Goal: Task Accomplishment & Management: Manage account settings

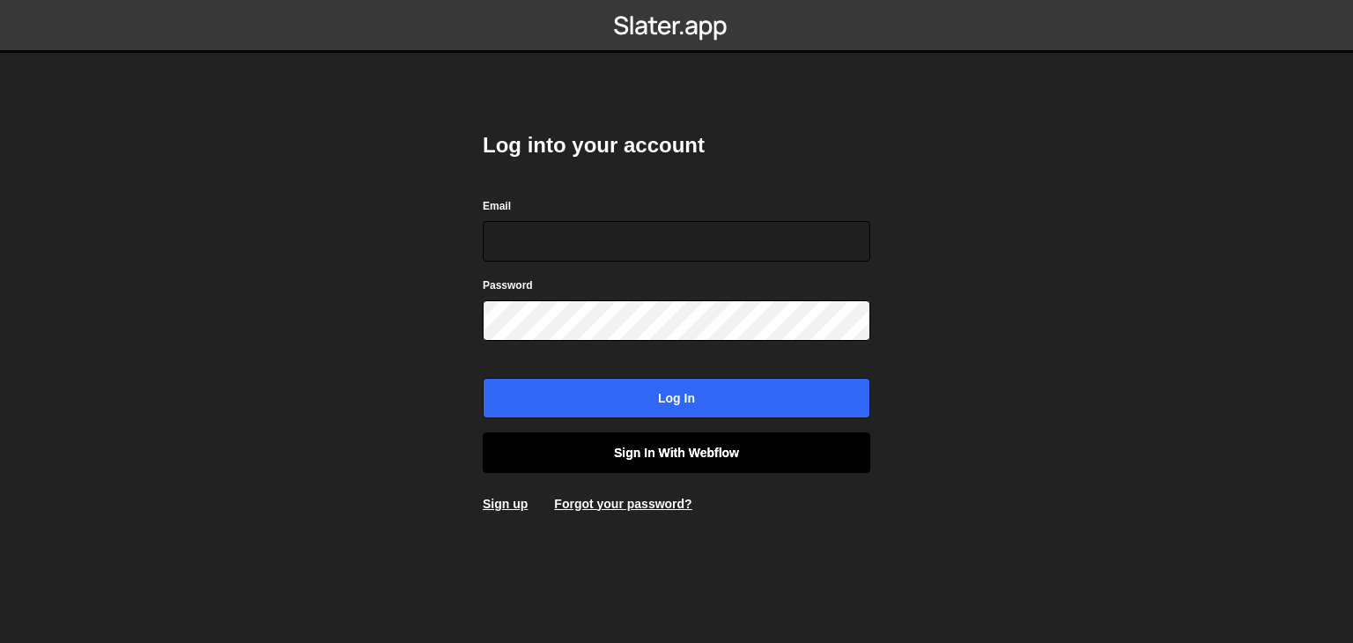
click at [658, 448] on link "Sign in with Webflow" at bounding box center [677, 453] width 388 height 41
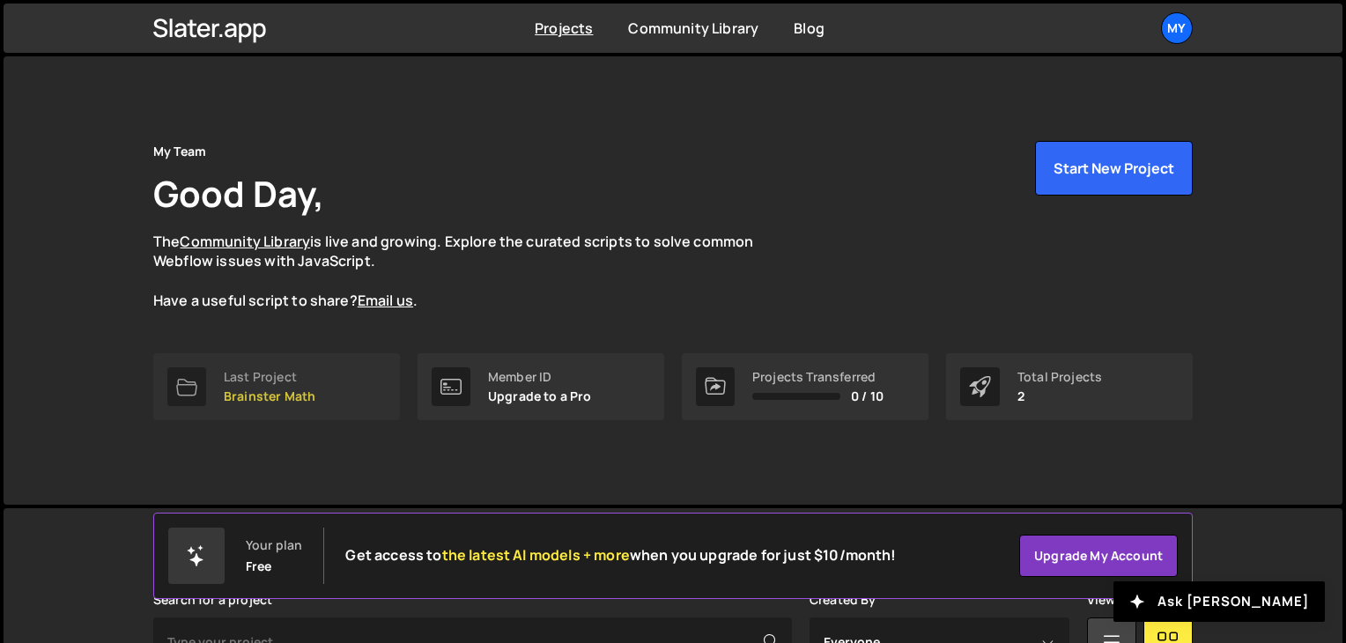
click at [300, 386] on div "Last Project Brainster Math" at bounding box center [270, 386] width 92 height 33
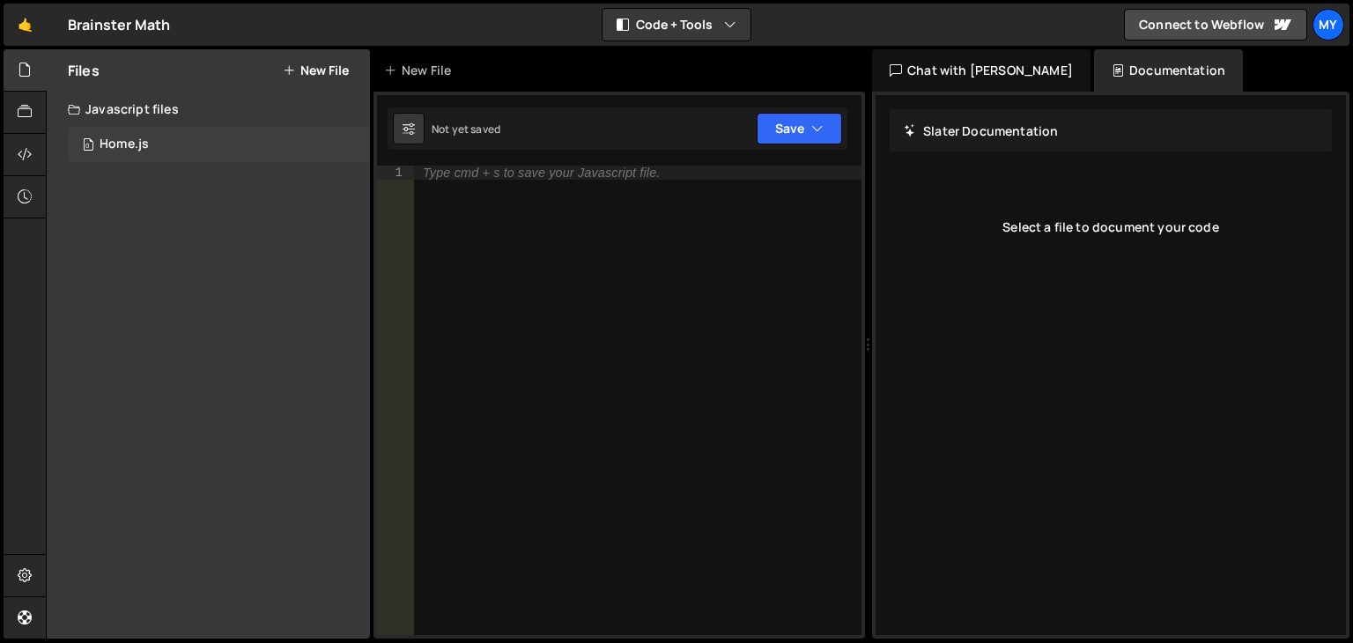
click at [187, 143] on div "0 Home.js 0" at bounding box center [219, 144] width 302 height 35
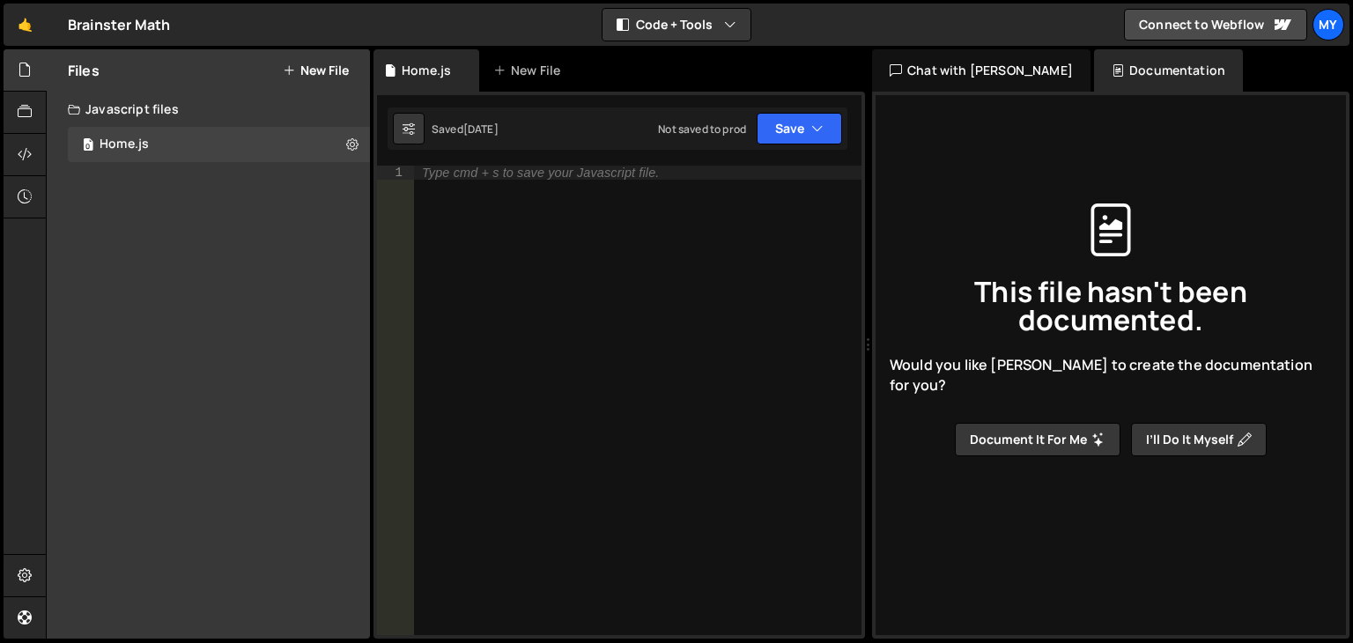
click at [207, 105] on div "Javascript files" at bounding box center [208, 109] width 323 height 35
click at [145, 122] on div "Javascript files" at bounding box center [208, 109] width 323 height 35
click at [33, 104] on div at bounding box center [25, 113] width 43 height 42
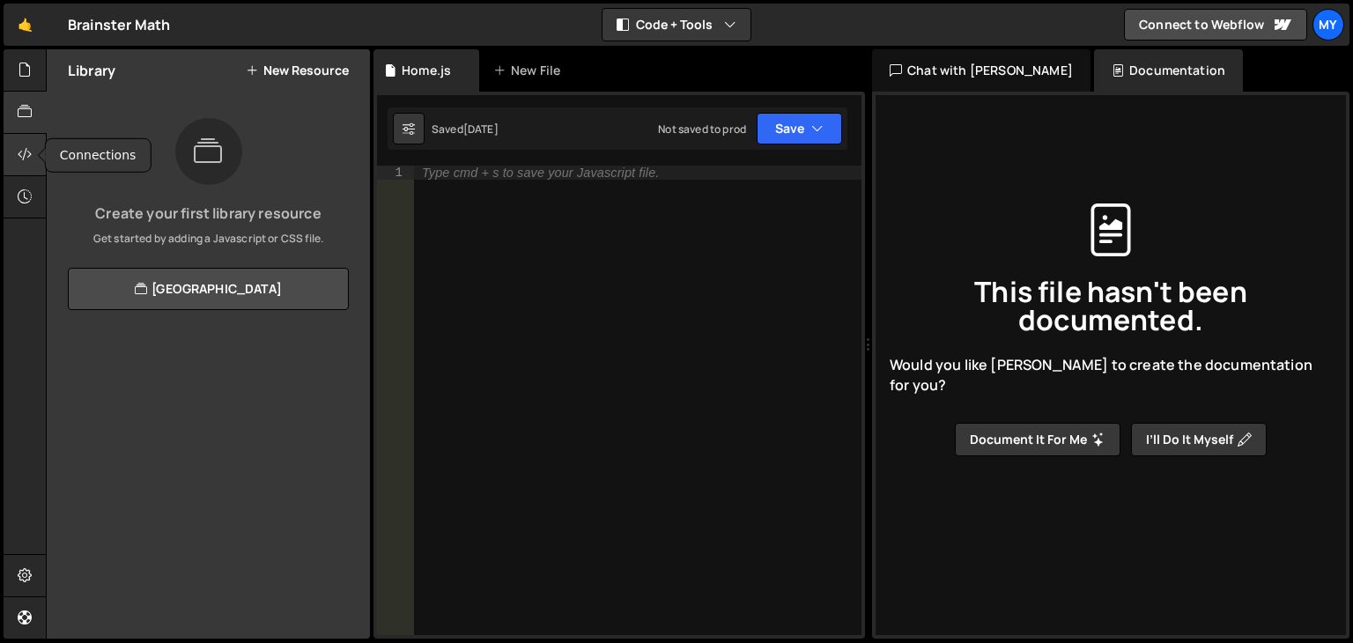
click at [25, 167] on div at bounding box center [25, 155] width 43 height 42
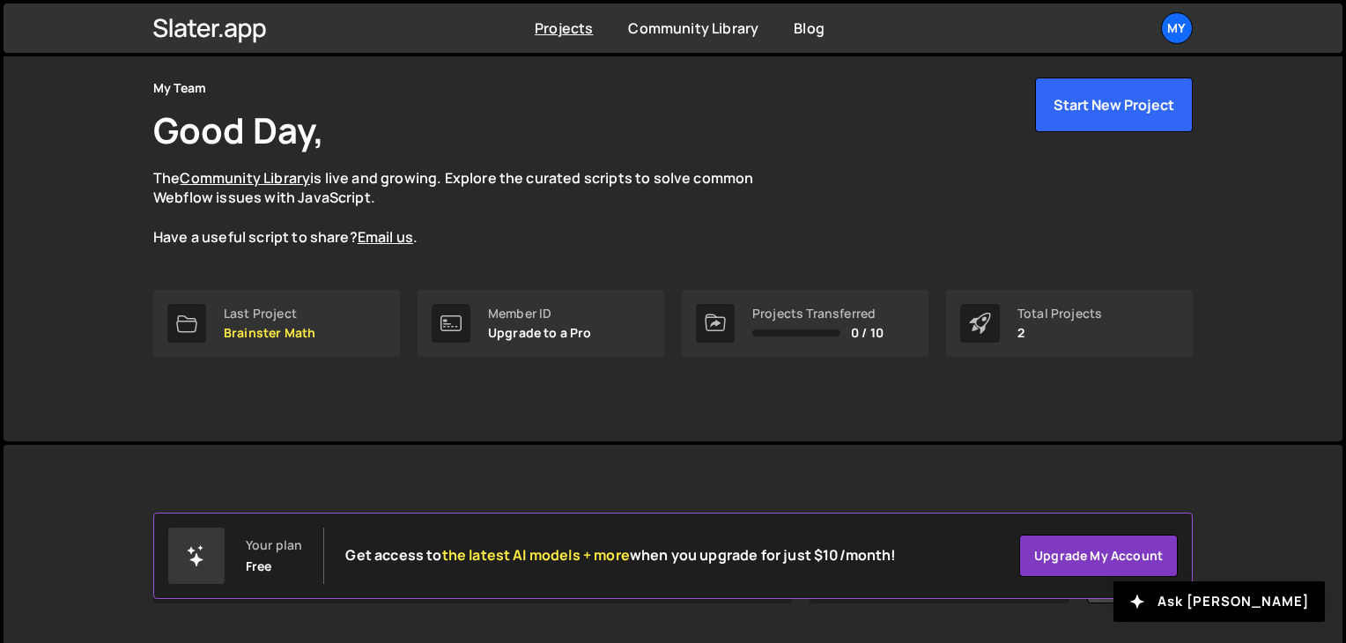
scroll to position [63, 0]
click at [971, 325] on icon at bounding box center [980, 323] width 22 height 21
click at [1010, 329] on div "Total Projects 2" at bounding box center [1069, 323] width 247 height 67
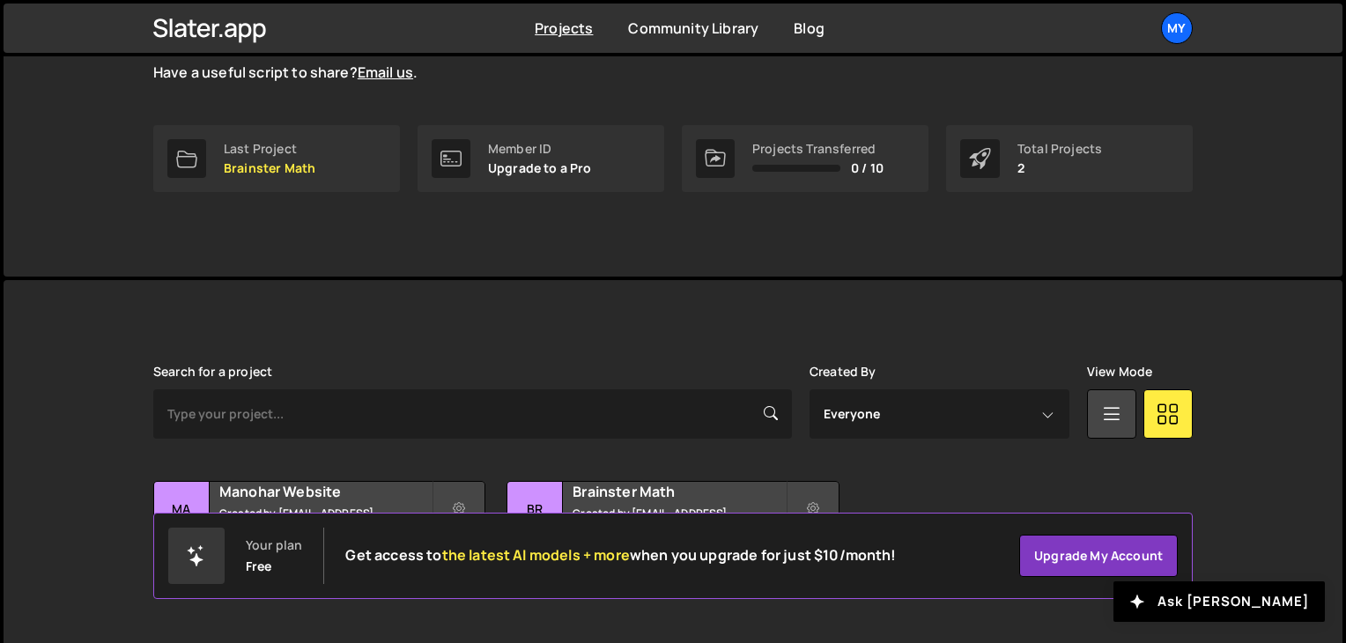
scroll to position [263, 0]
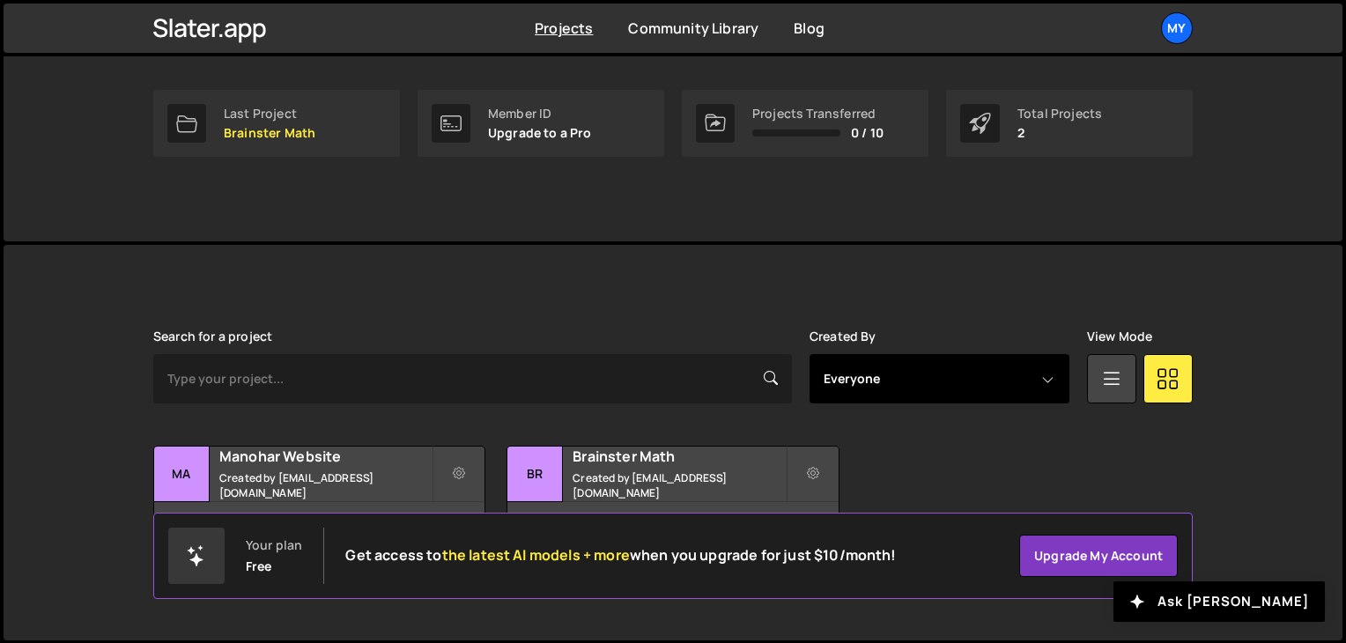
click at [971, 383] on select "Everyone developer@brainstermath.com" at bounding box center [940, 378] width 260 height 49
click at [971, 383] on select "Everyone [EMAIL_ADDRESS][DOMAIN_NAME]" at bounding box center [940, 378] width 260 height 49
select select "14313"
click at [810, 354] on select "Everyone developer@brainstermath.com" at bounding box center [940, 378] width 260 height 49
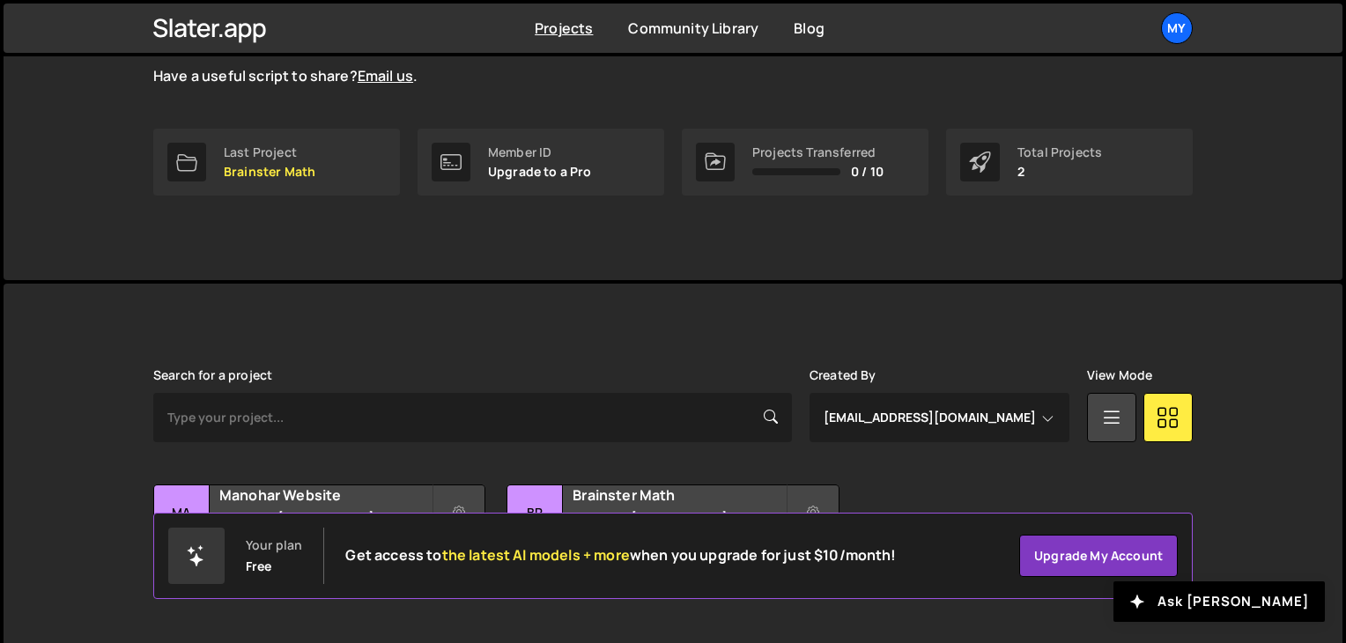
scroll to position [263, 0]
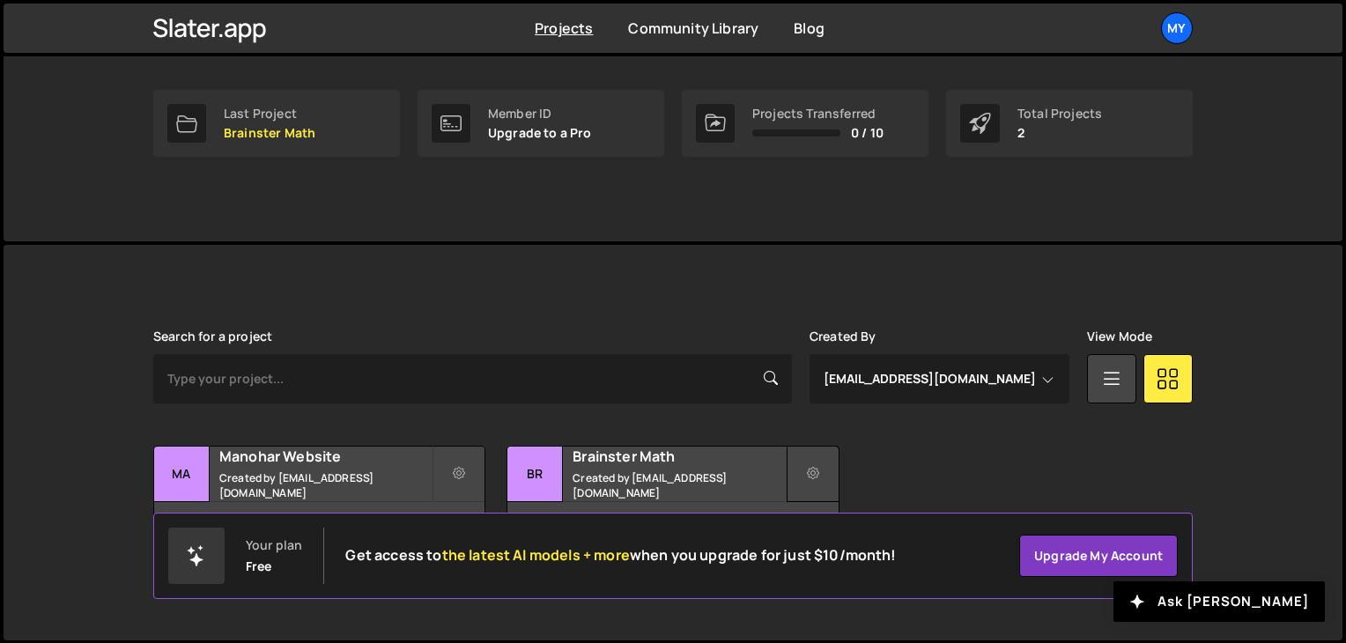
click at [816, 483] on button at bounding box center [813, 474] width 53 height 56
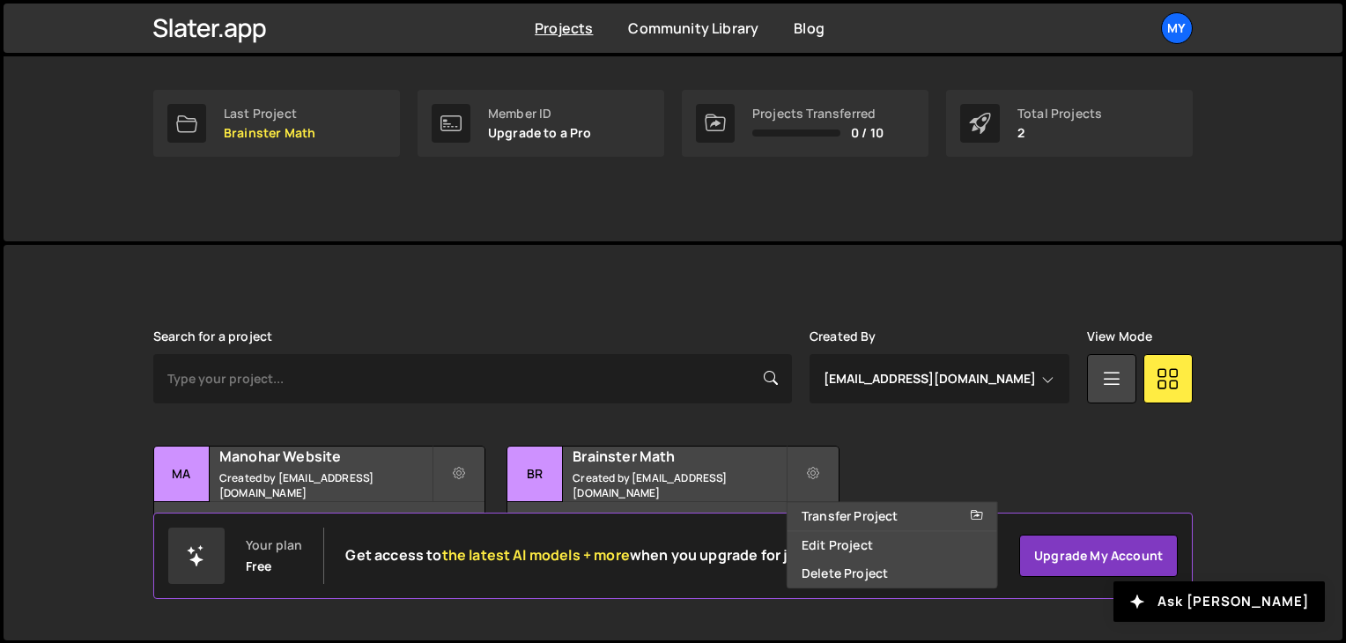
click at [649, 297] on div "Slater is designed for desktop use. Please use a larger screen to access the fu…" at bounding box center [673, 443] width 1093 height 396
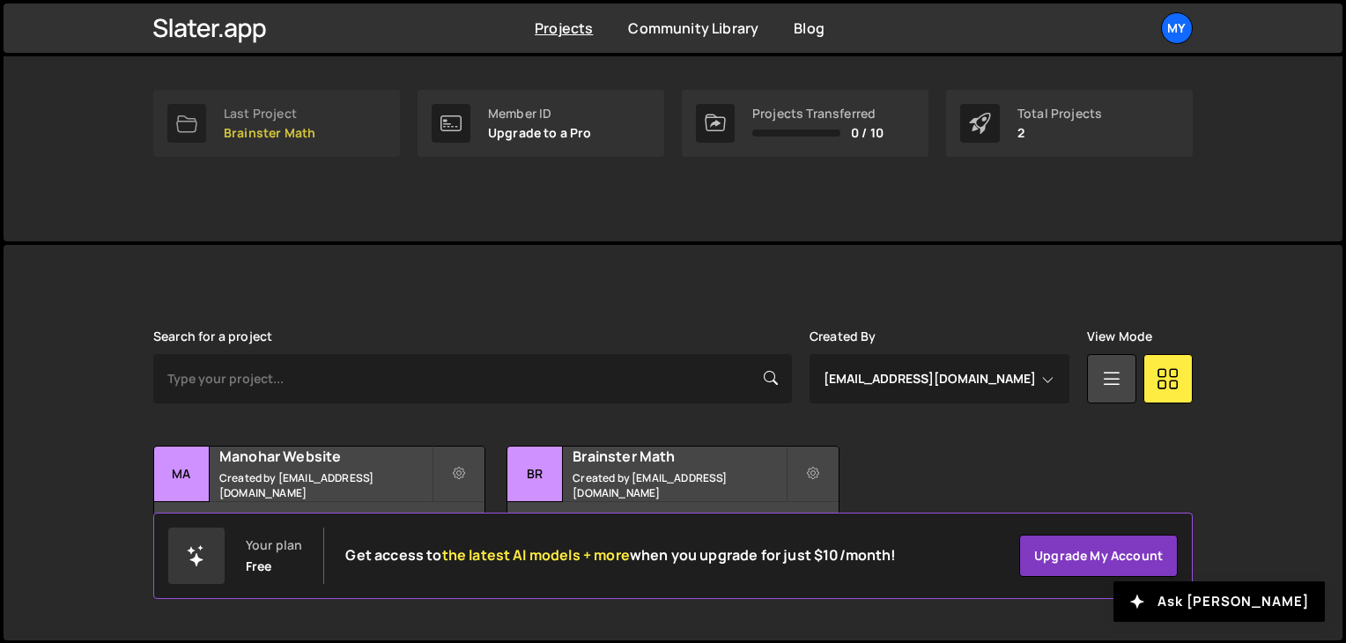
click at [300, 120] on div "Last Project Brainster Math" at bounding box center [270, 123] width 92 height 33
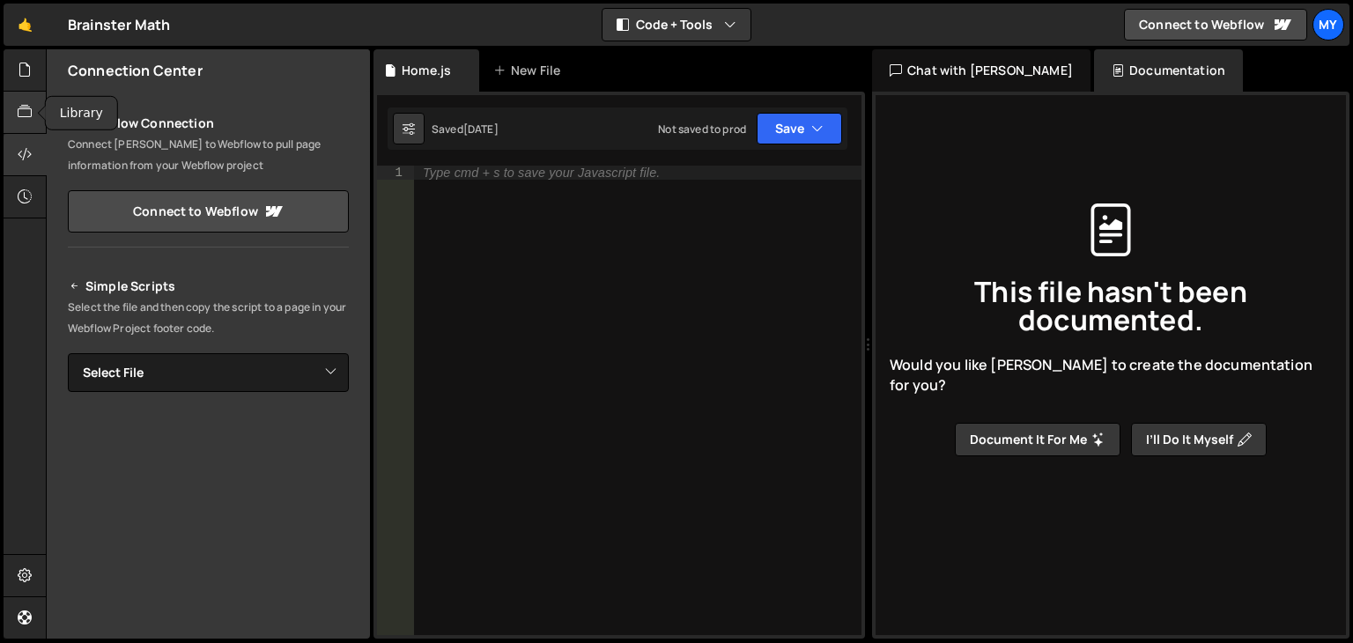
click at [23, 108] on icon at bounding box center [25, 111] width 14 height 19
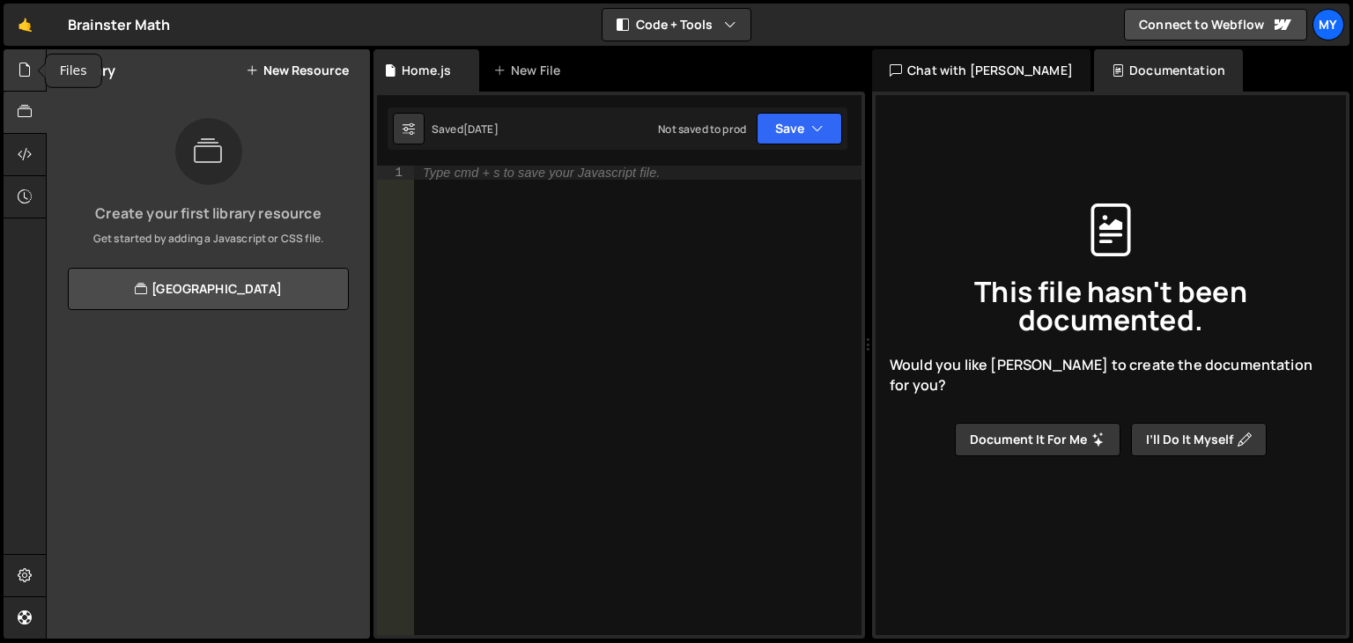
click at [29, 85] on div at bounding box center [25, 70] width 43 height 42
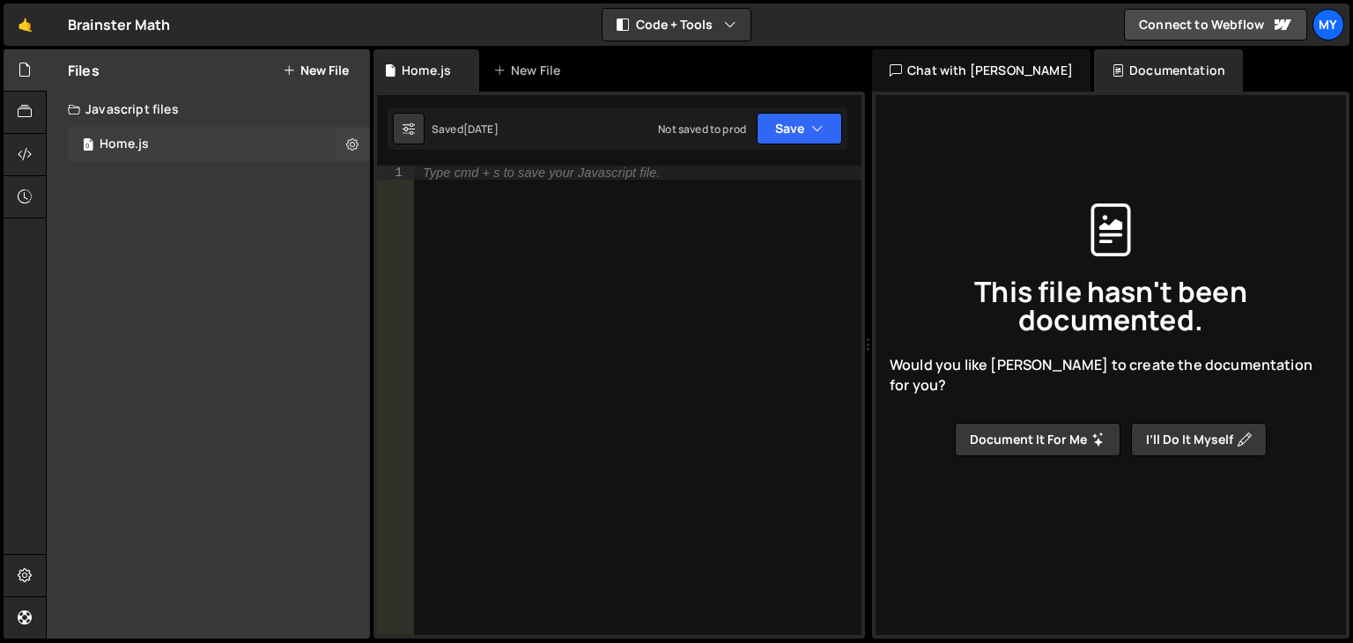
click at [103, 147] on div "Home.js" at bounding box center [124, 145] width 49 height 16
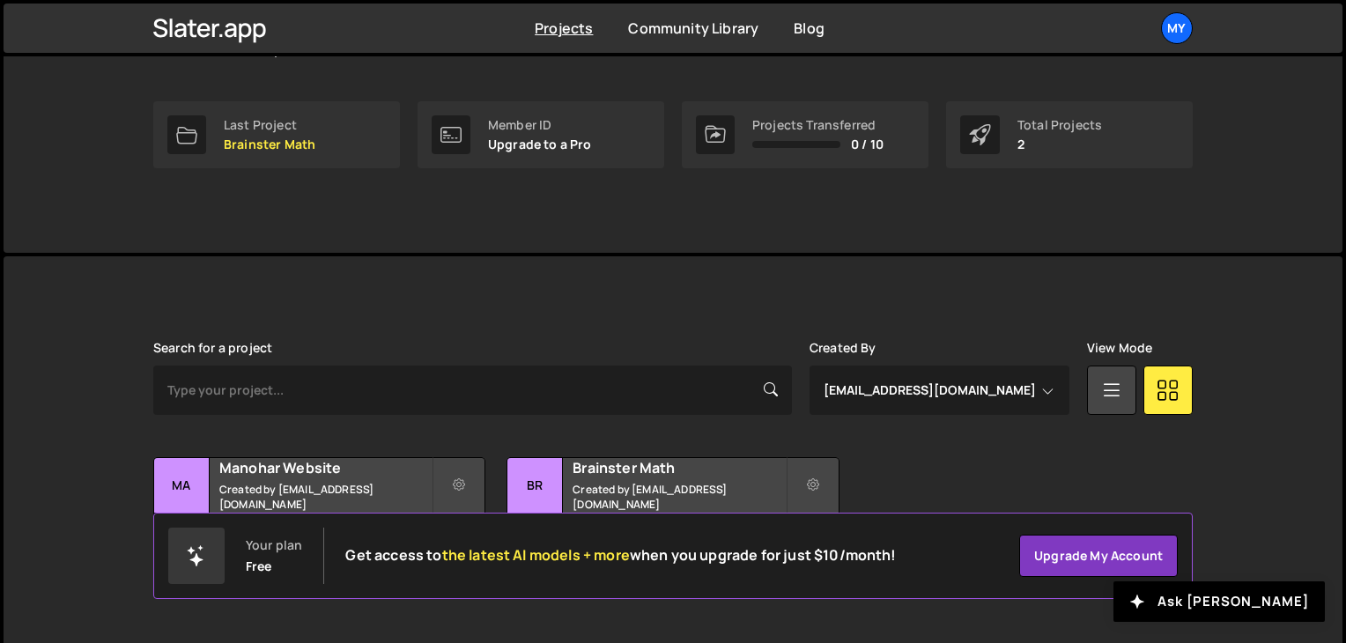
scroll to position [263, 0]
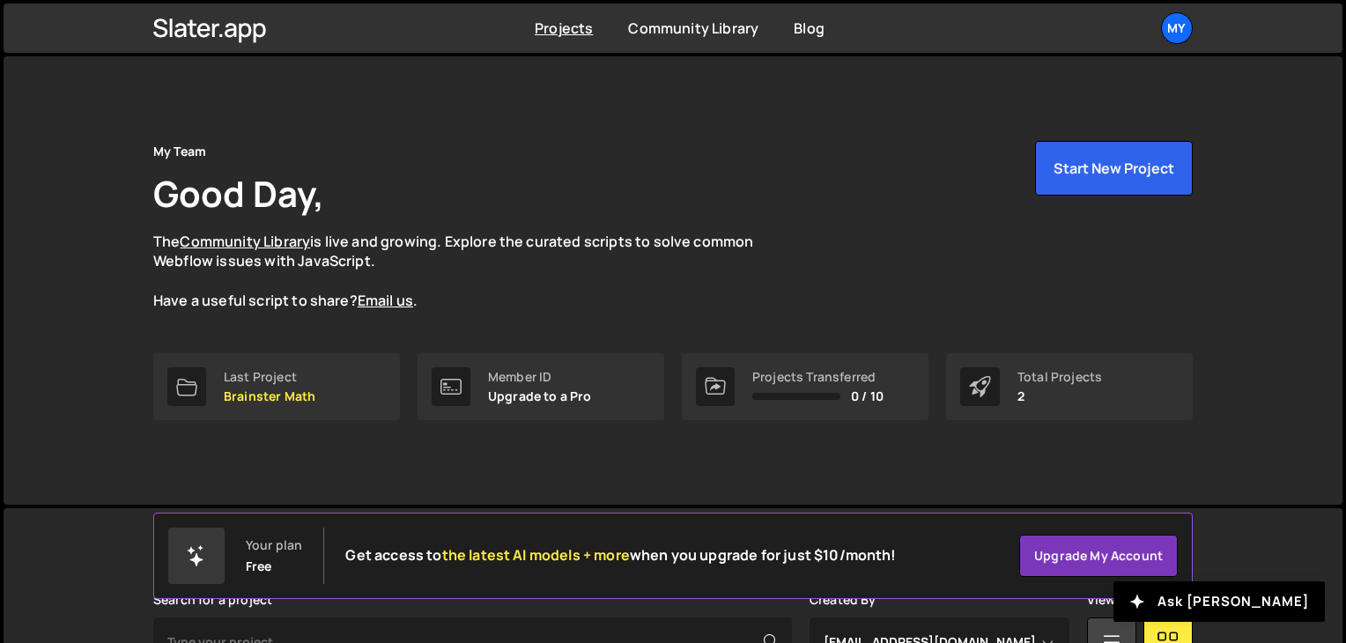
select select "14313"
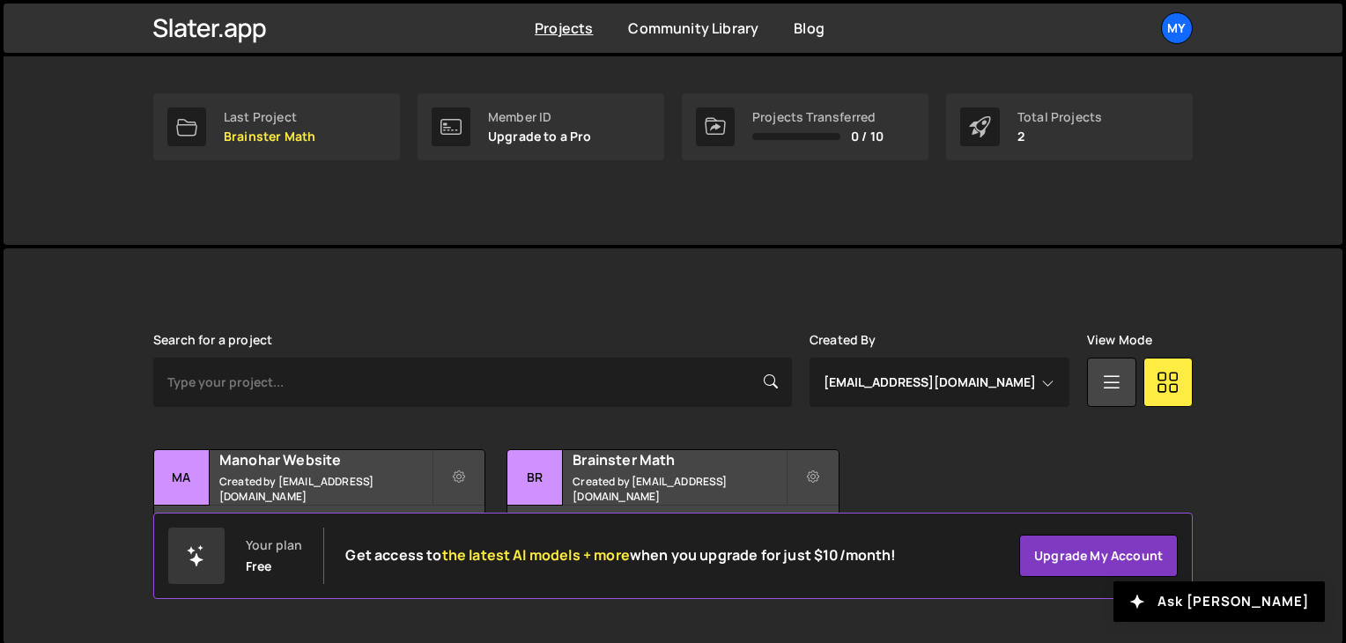
scroll to position [263, 0]
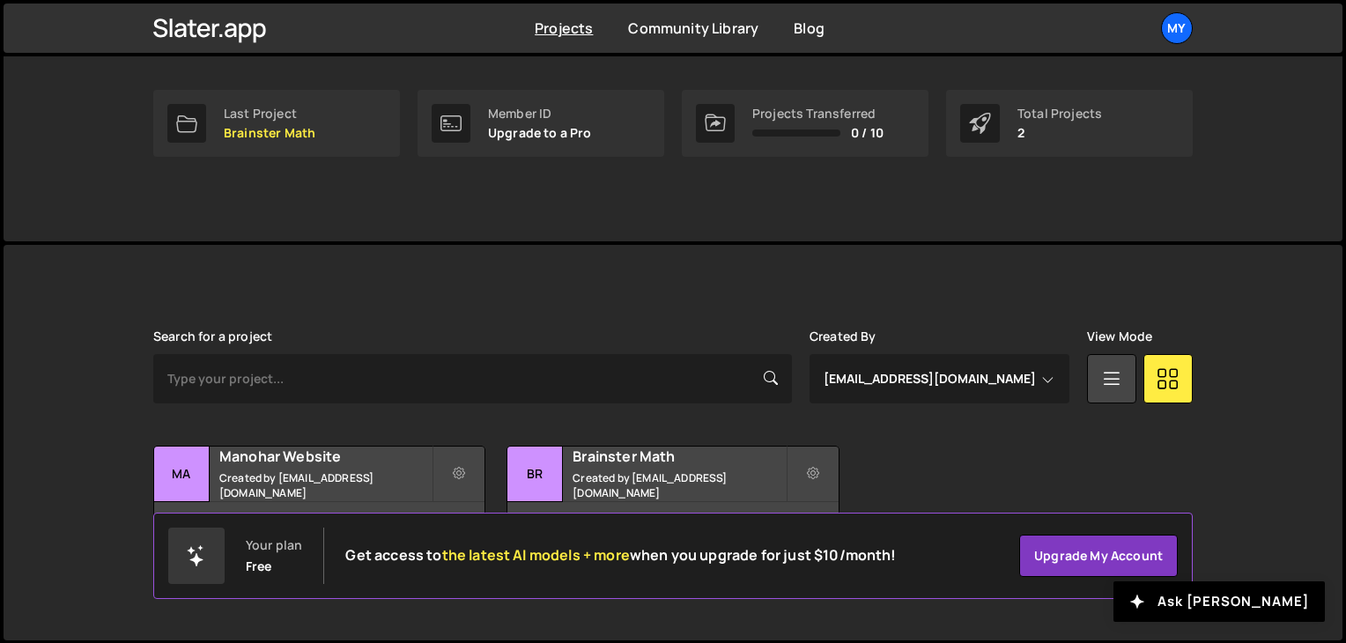
click at [990, 410] on div "Search for a project Created By Everyone [EMAIL_ADDRESS][DOMAIN_NAME] View Mode…" at bounding box center [673, 443] width 1040 height 226
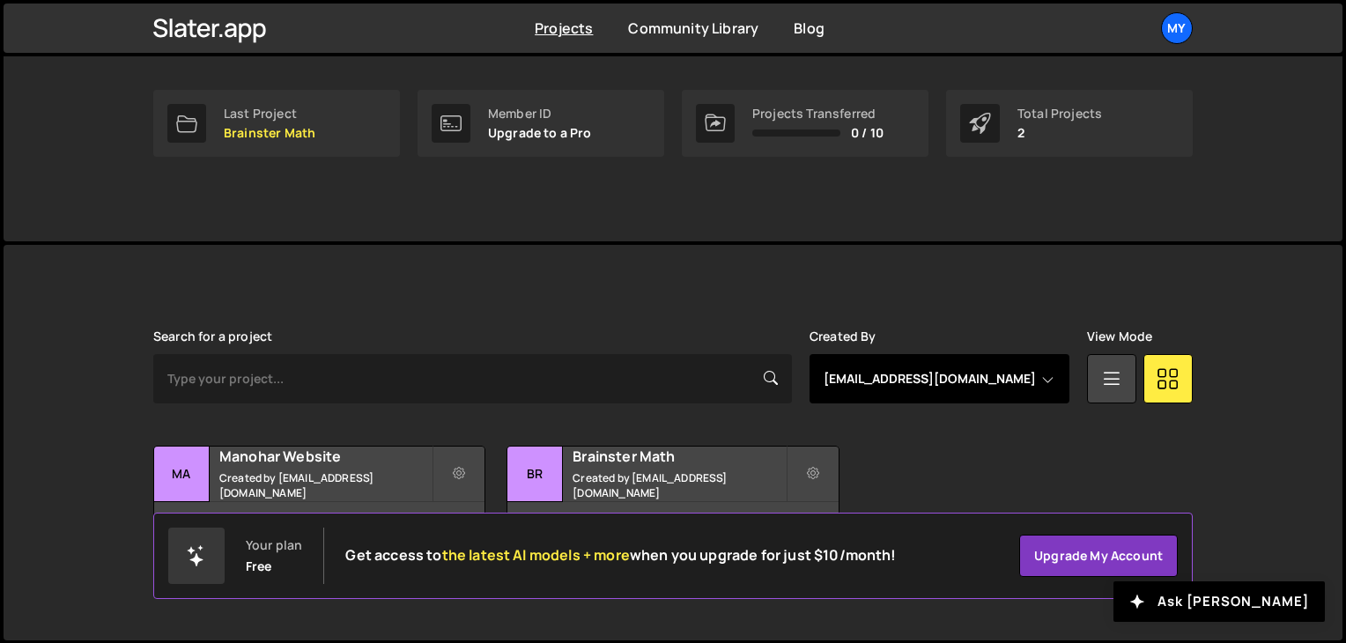
click at [994, 400] on select "Everyone [EMAIL_ADDRESS][DOMAIN_NAME]" at bounding box center [940, 378] width 260 height 49
select select
click at [810, 354] on select "Everyone [EMAIL_ADDRESS][DOMAIN_NAME]" at bounding box center [940, 378] width 260 height 49
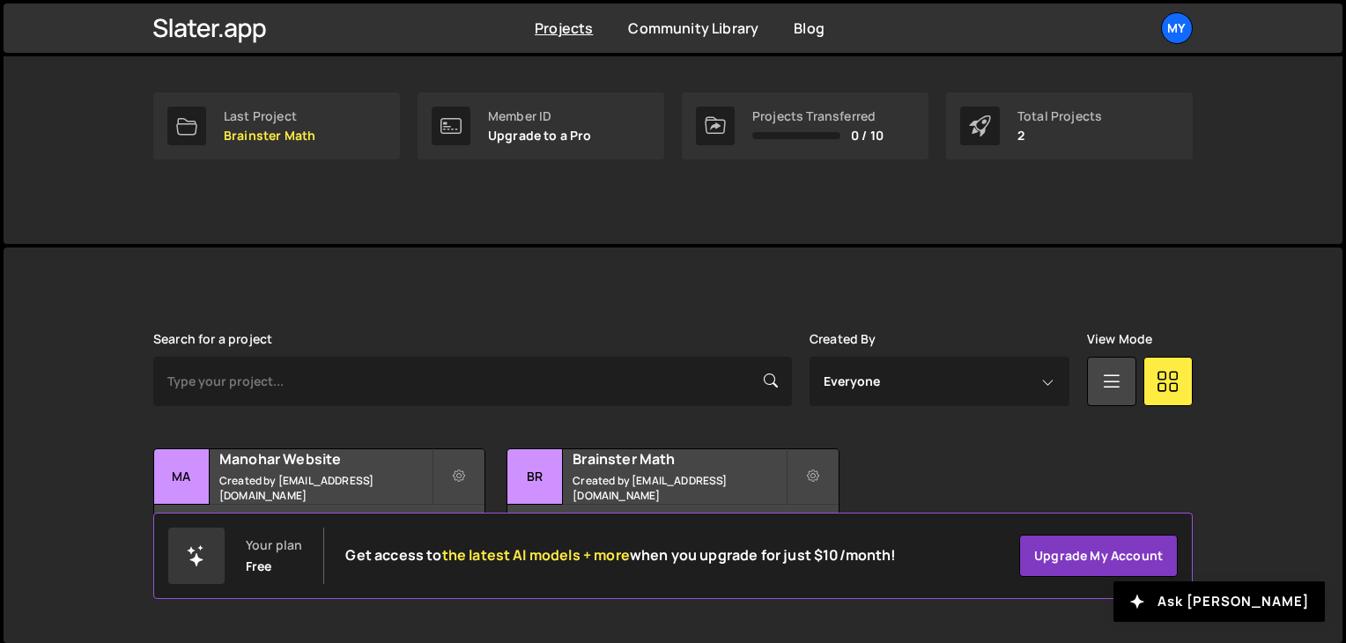
scroll to position [263, 0]
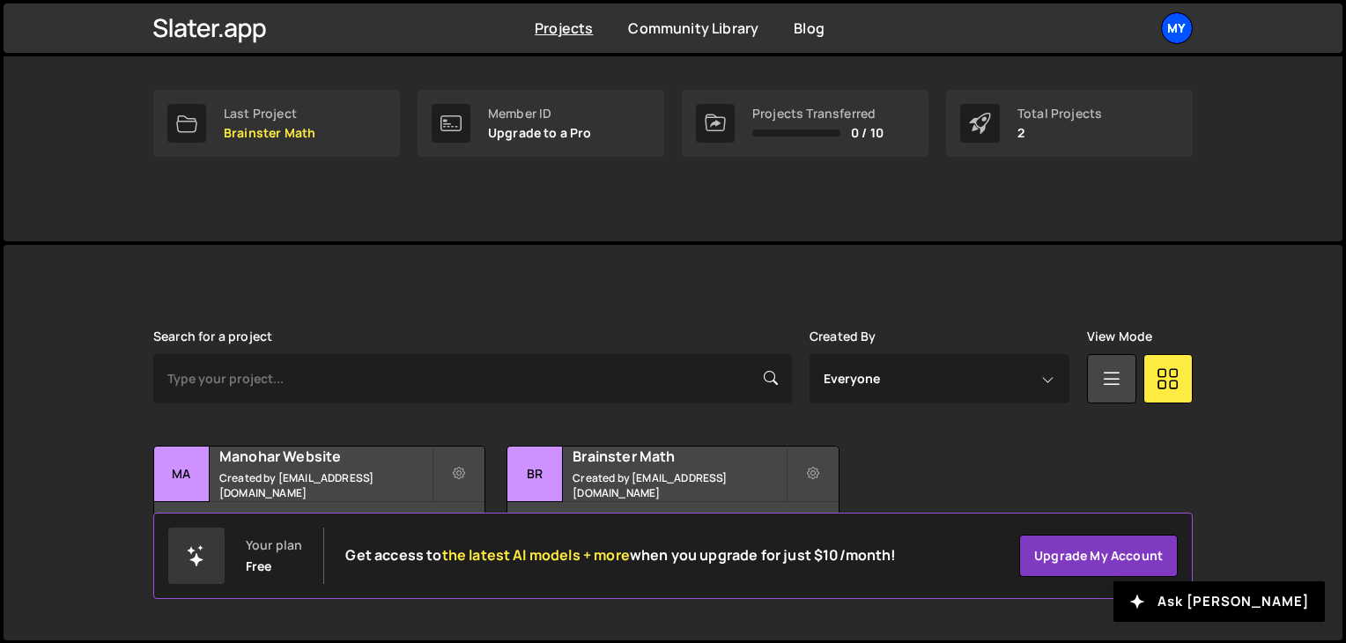
click at [1172, 19] on div "My" at bounding box center [1177, 28] width 32 height 32
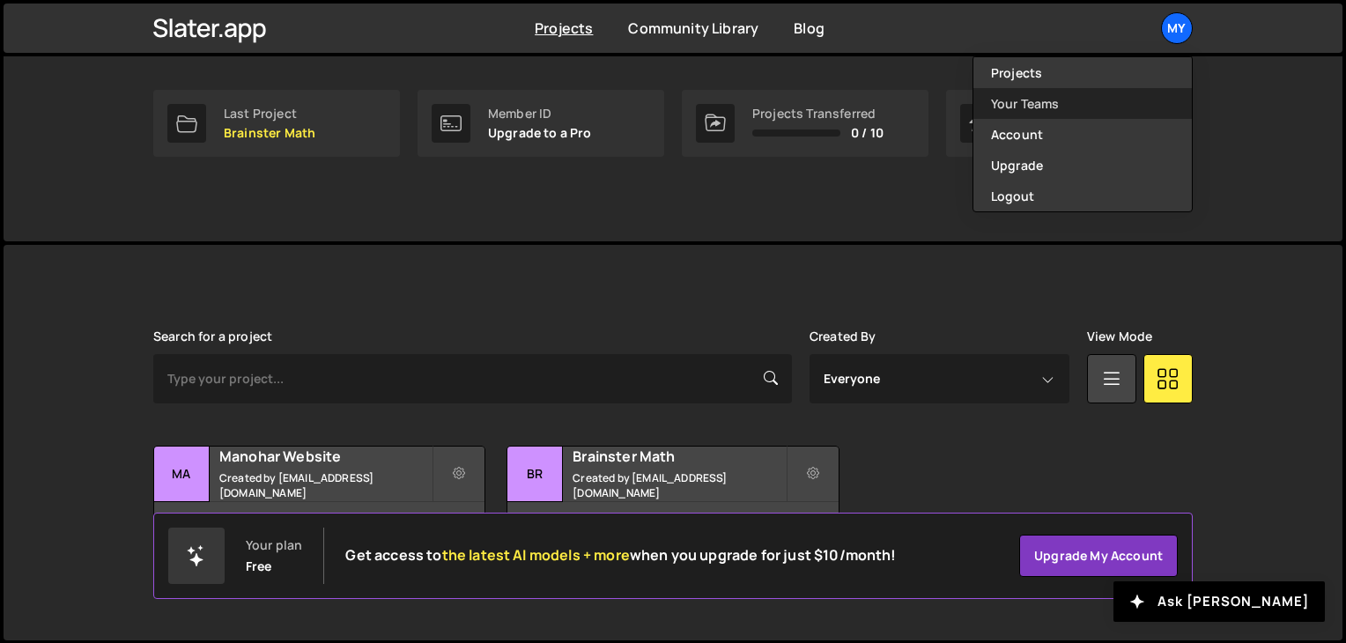
click at [1079, 105] on link "Your Teams" at bounding box center [1083, 103] width 219 height 31
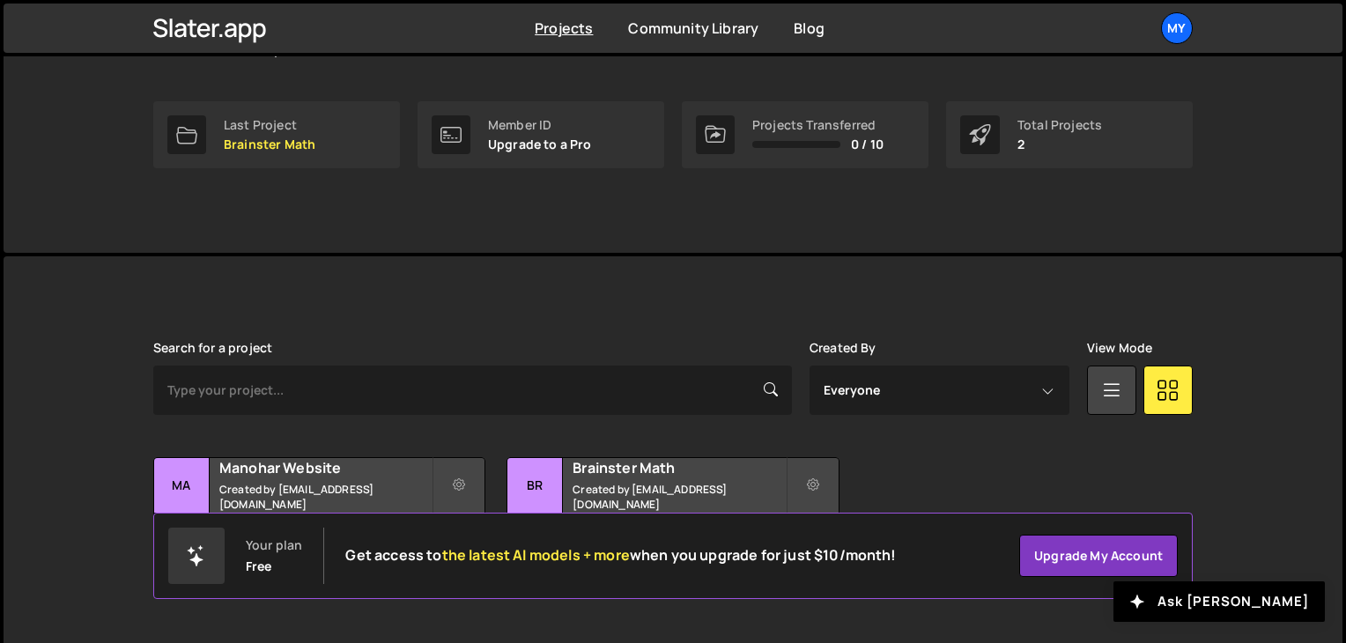
scroll to position [263, 0]
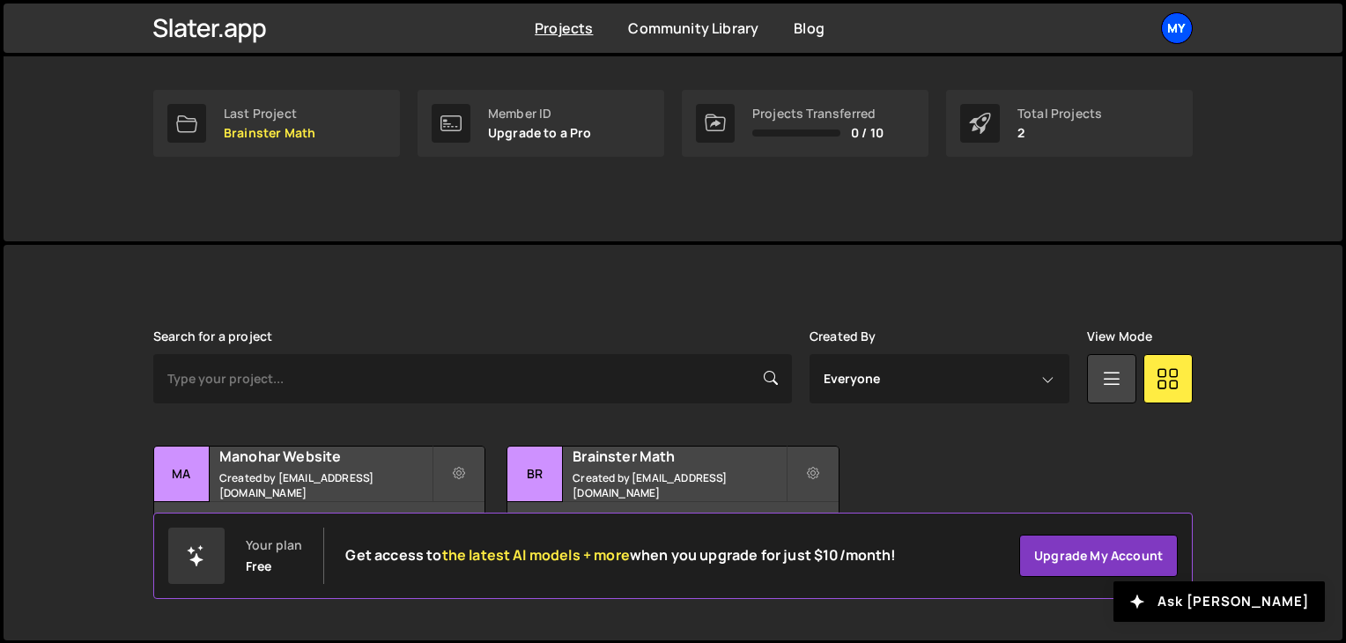
click at [1180, 25] on div "My" at bounding box center [1177, 28] width 32 height 32
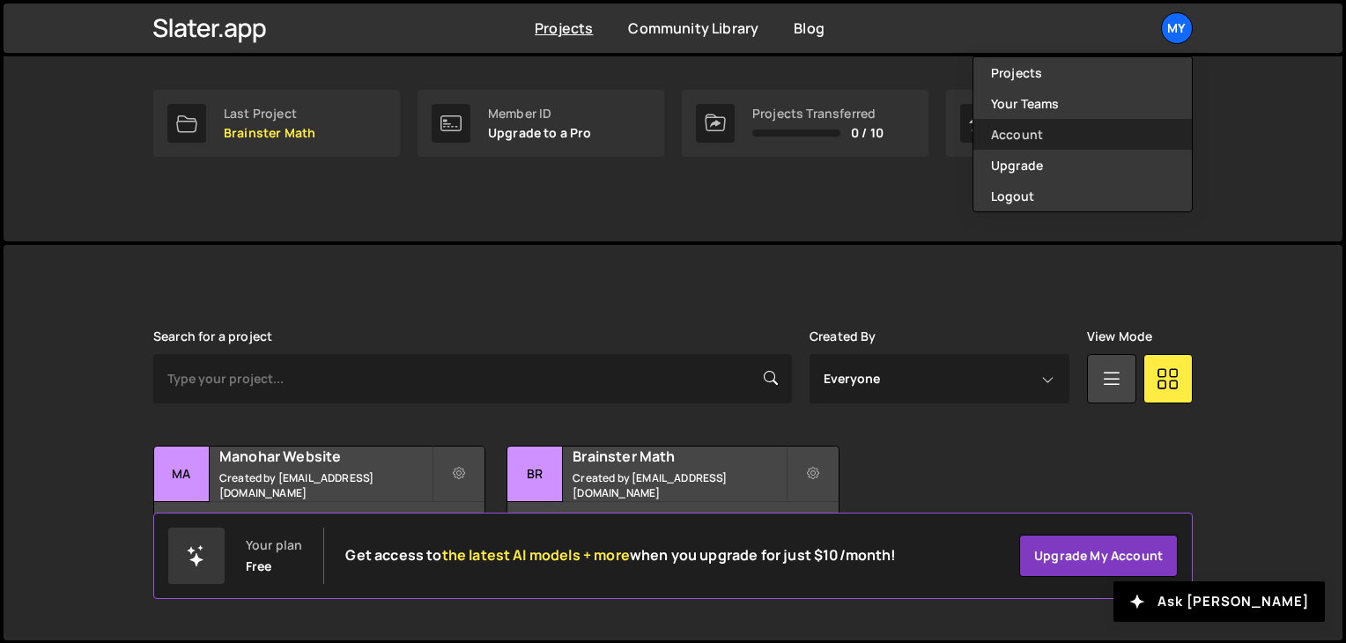
click at [1092, 122] on link "Account" at bounding box center [1083, 134] width 219 height 31
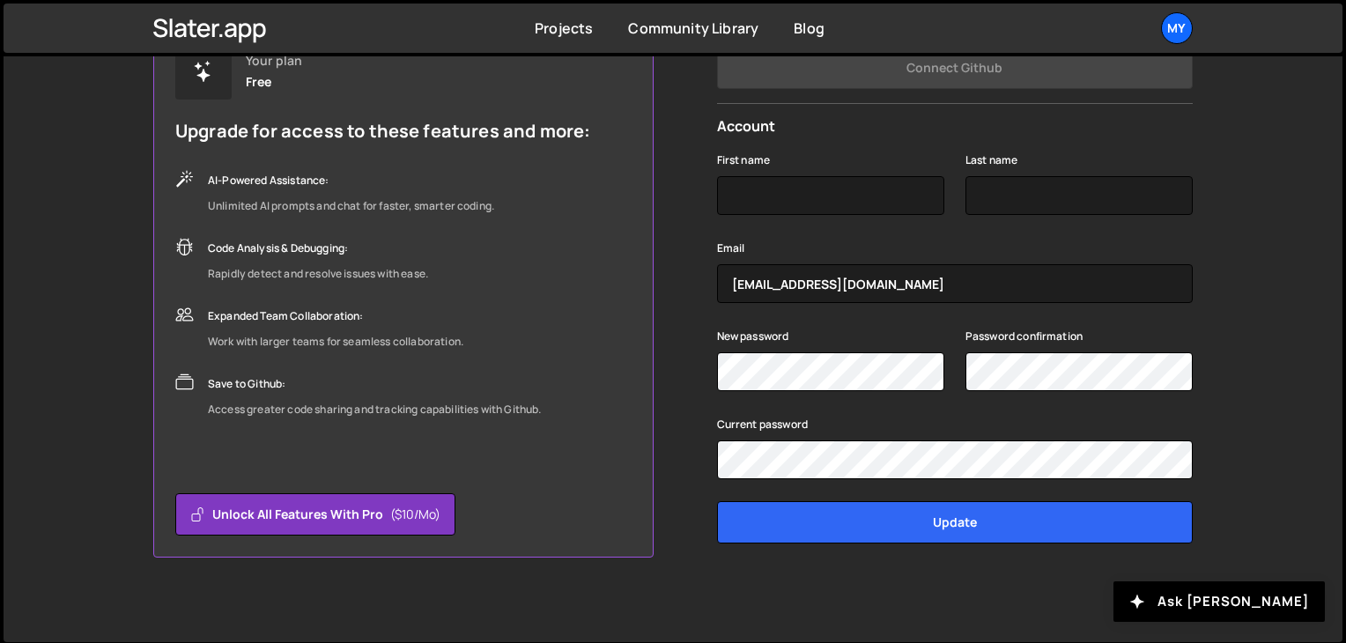
scroll to position [198, 0]
